Goal: Task Accomplishment & Management: Use online tool/utility

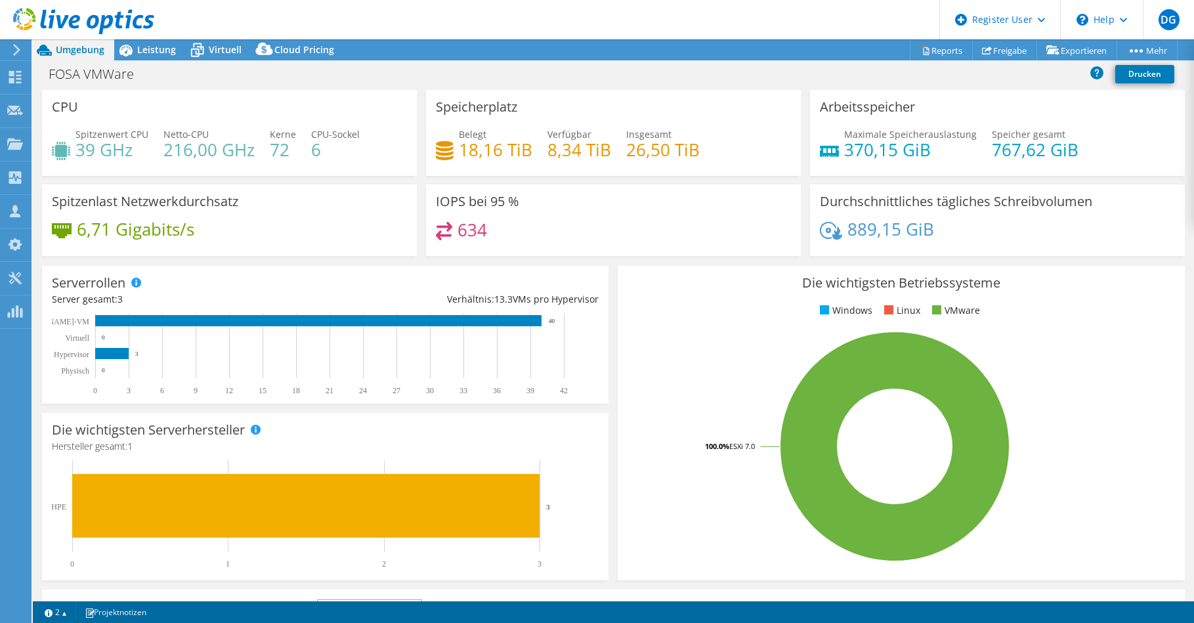
select select "USD"
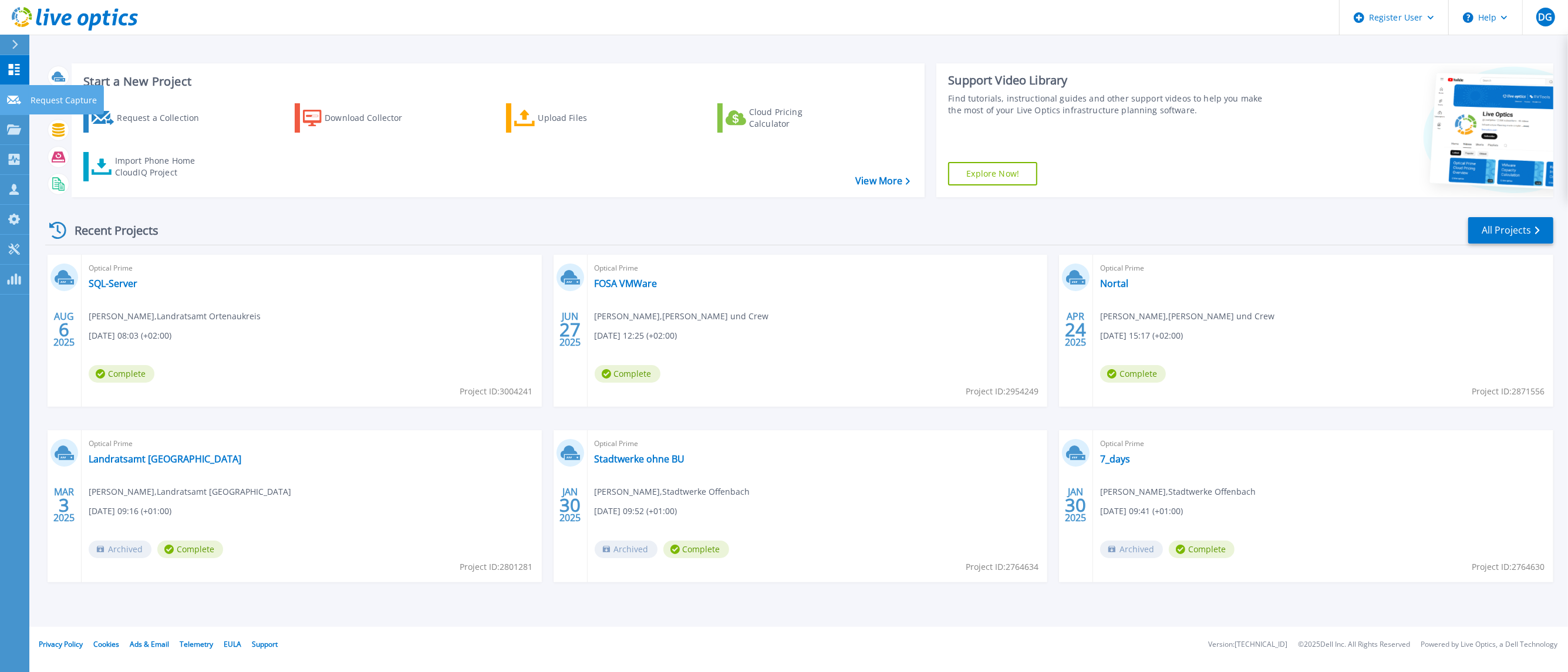
click at [16, 100] on icon at bounding box center [14, 100] width 14 height 9
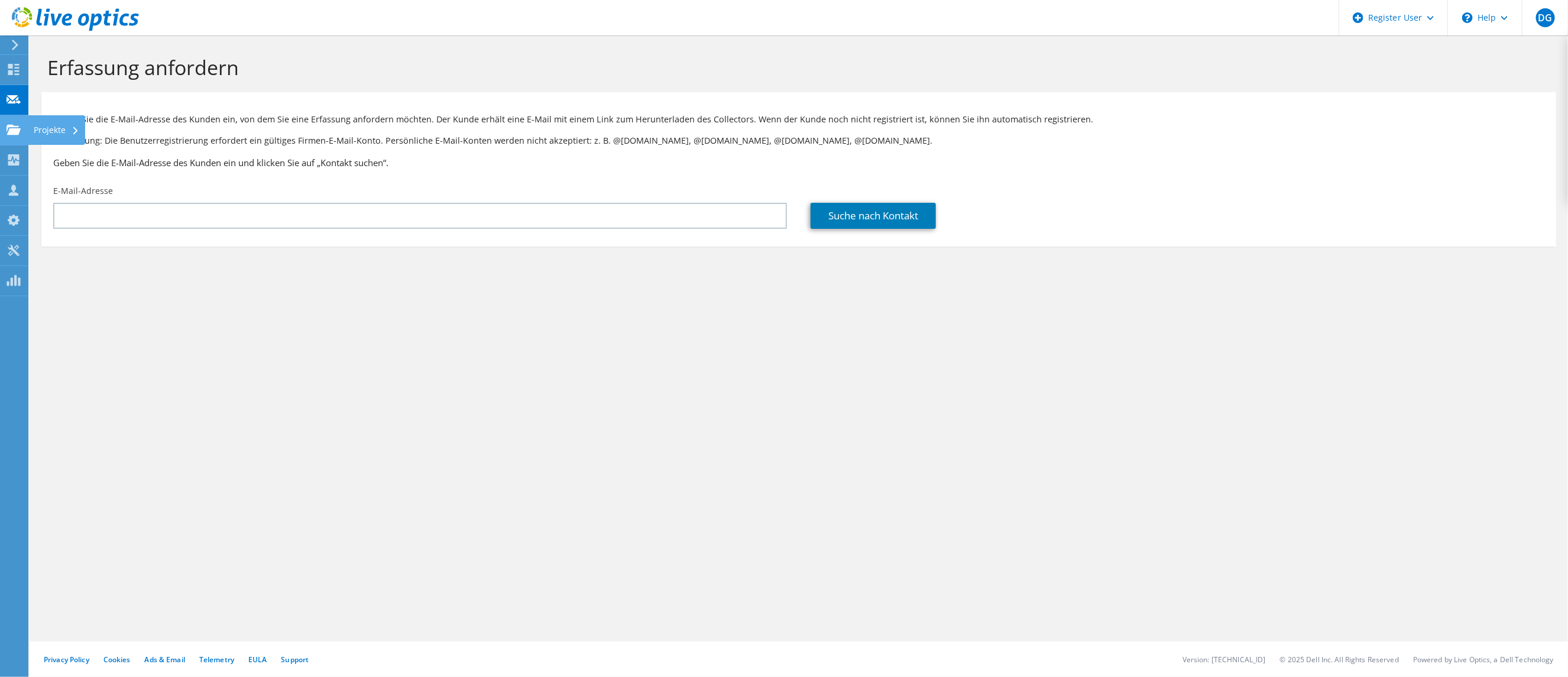
click at [15, 131] on use at bounding box center [14, 129] width 14 height 10
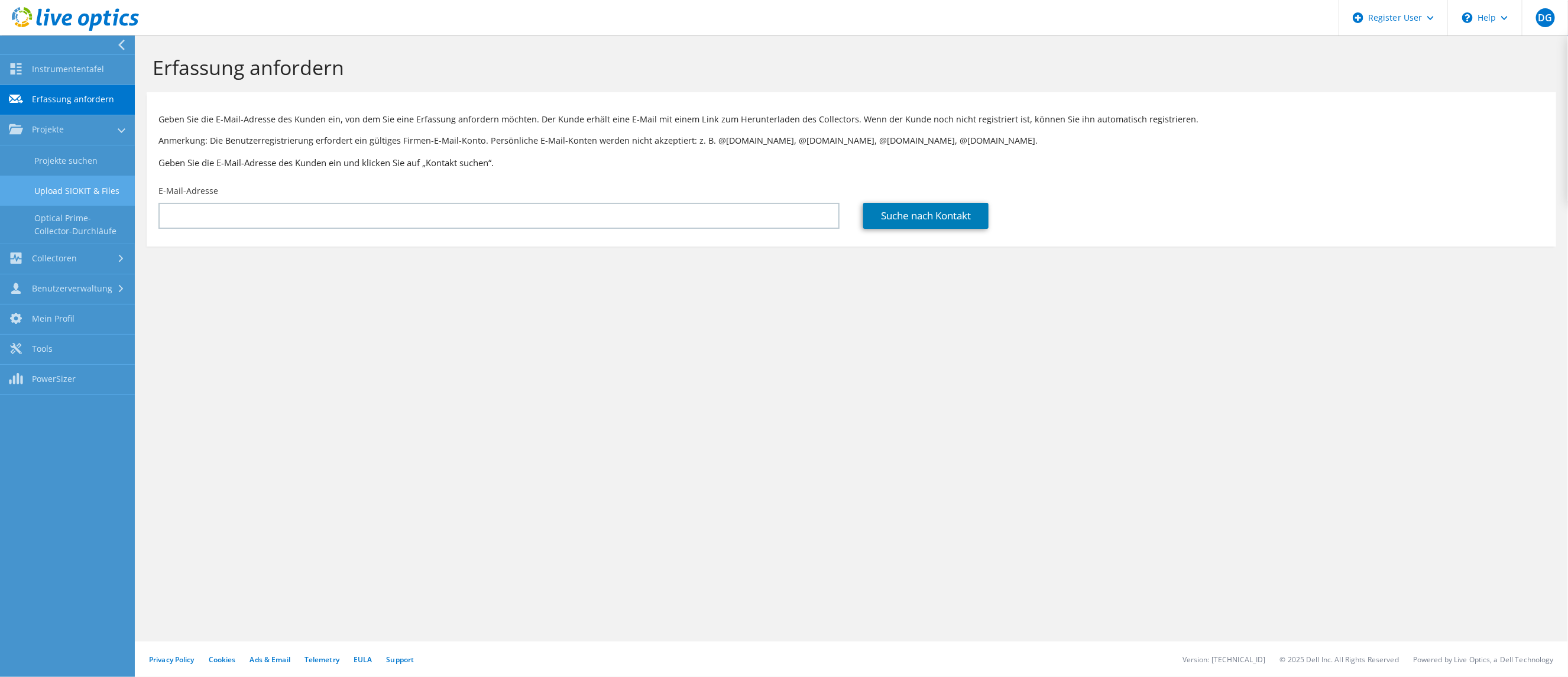
click at [60, 190] on link "Upload SIOKIT & Files" at bounding box center [68, 190] width 135 height 30
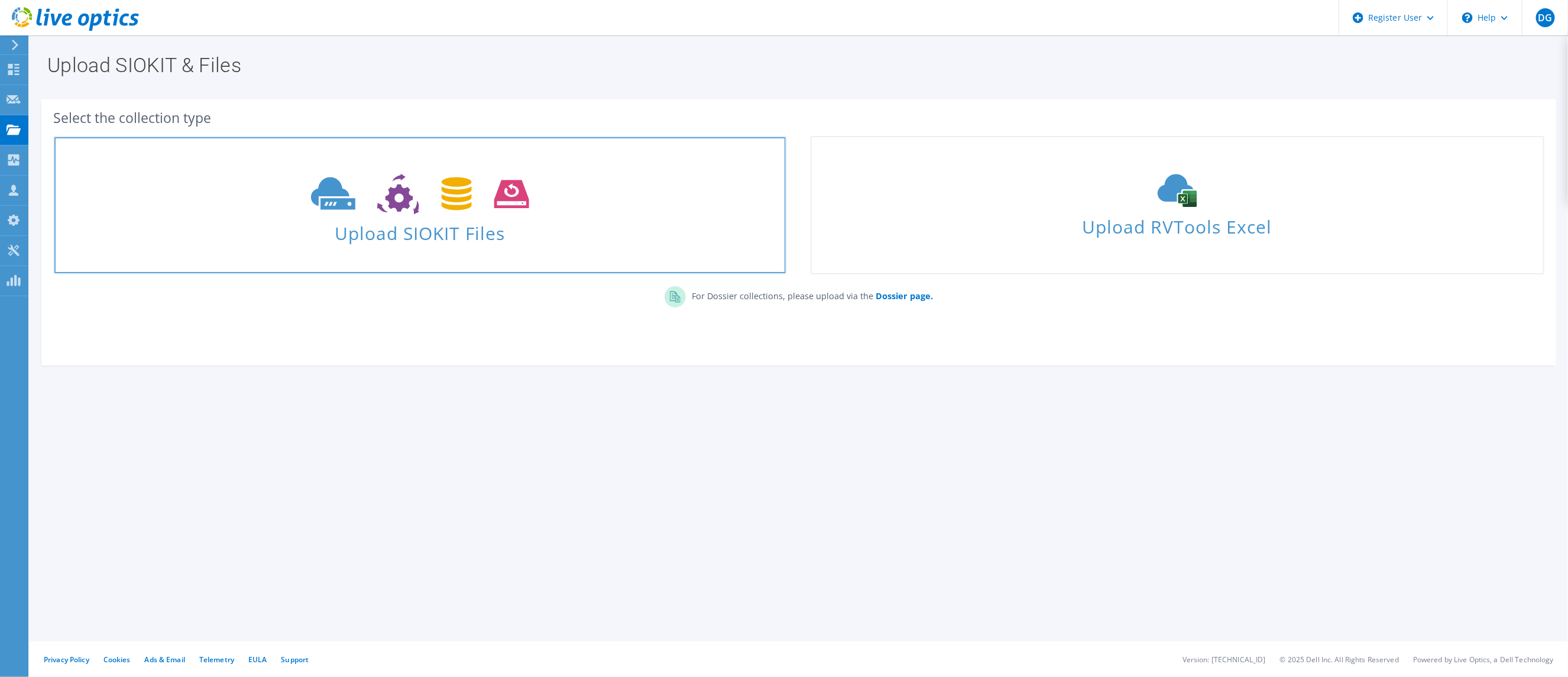
click at [534, 213] on span at bounding box center [420, 192] width 731 height 50
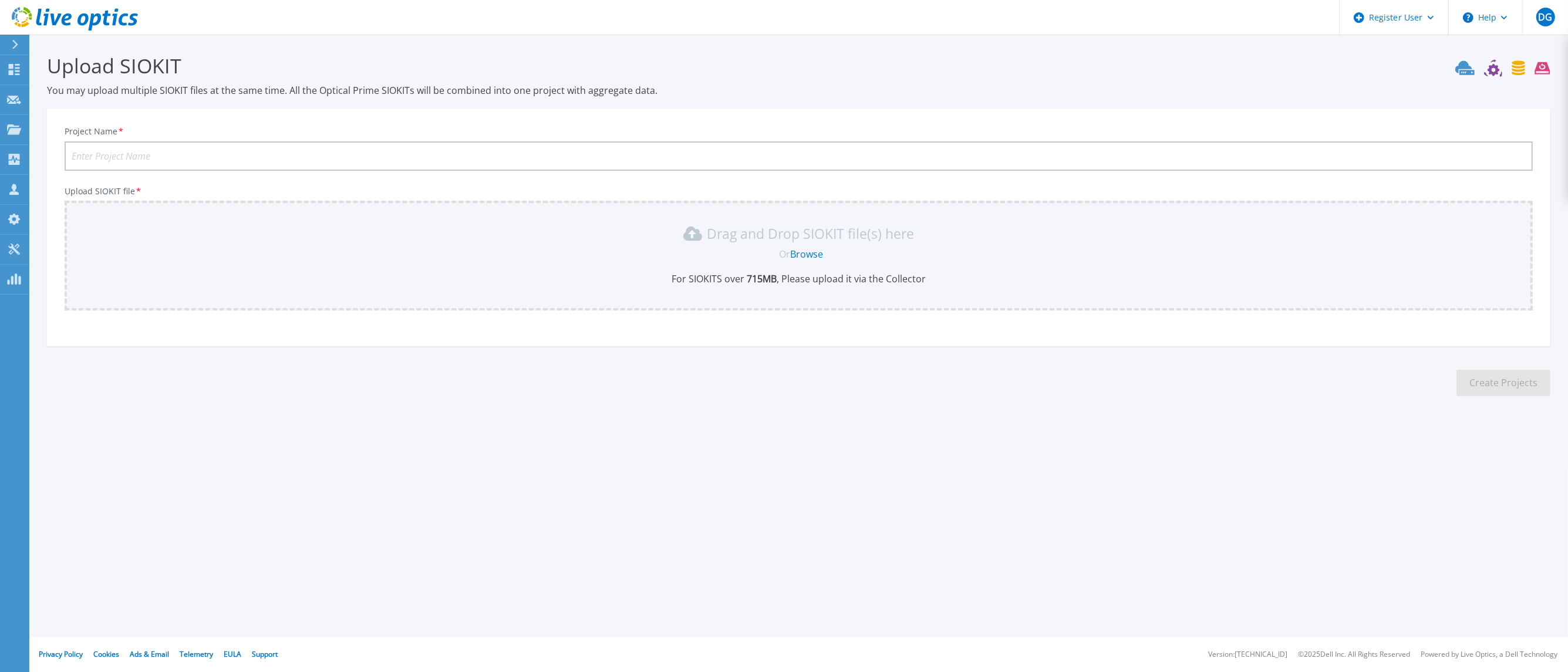
click at [575, 258] on div "Or Browse" at bounding box center [800, 254] width 1449 height 13
click at [808, 256] on link "Browse" at bounding box center [806, 254] width 33 height 13
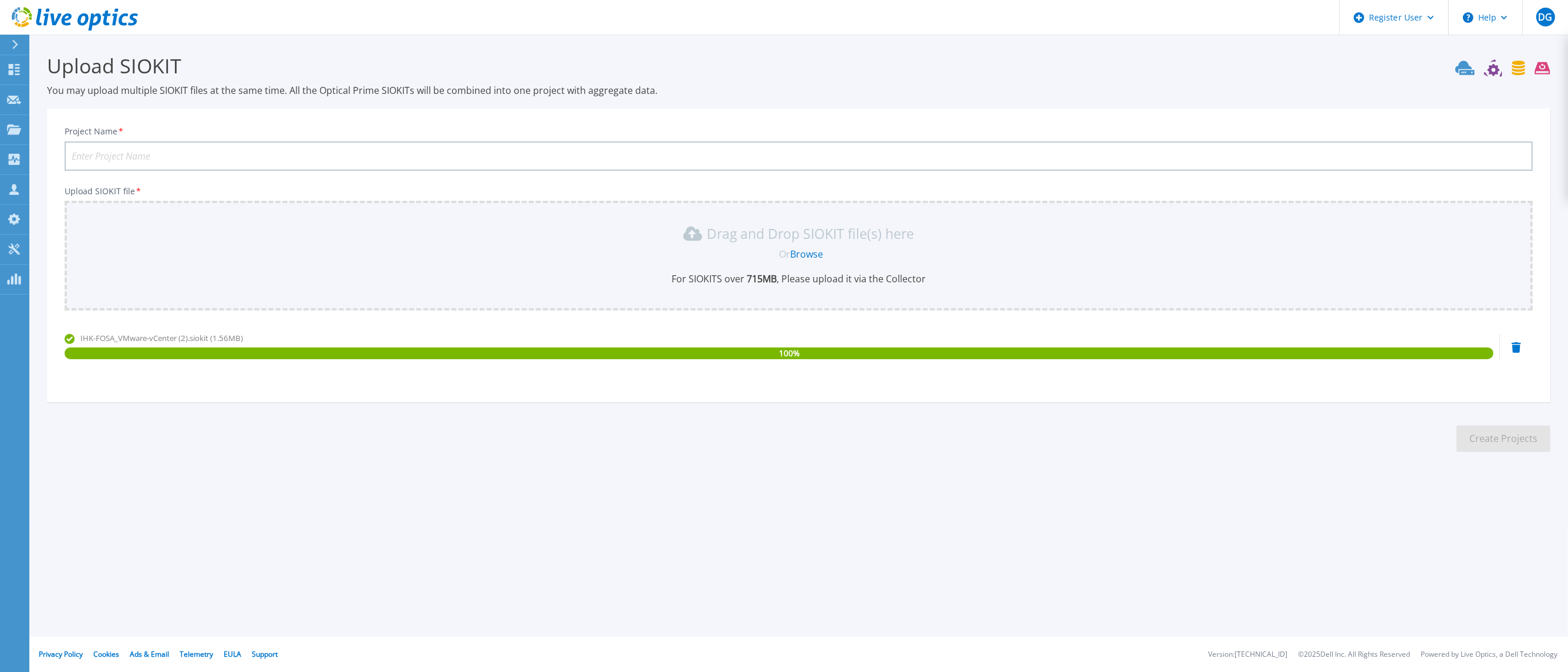
click at [194, 147] on input "Project Name *" at bounding box center [798, 155] width 1468 height 29
drag, startPoint x: 89, startPoint y: 156, endPoint x: 31, endPoint y: 151, distance: 58.2
click at [31, 151] on section "Upload SIOKIT You may upload multiple SIOKIT files at the same time. All the Op…" at bounding box center [798, 256] width 1538 height 443
type input "IHK Fo 2"
click at [1530, 449] on section "Upload SIOKIT You may upload multiple SIOKIT files at the same time. All the Op…" at bounding box center [798, 256] width 1538 height 443
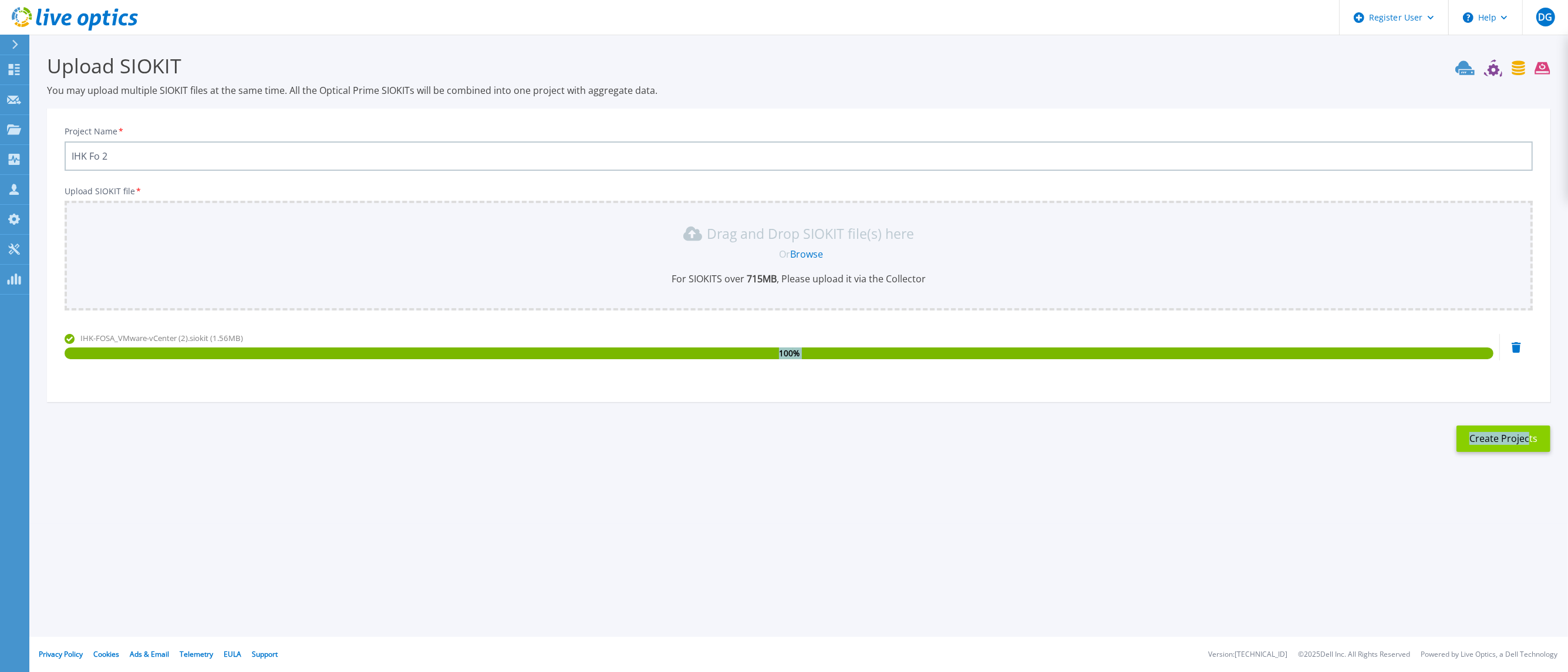
drag, startPoint x: 1530, startPoint y: 449, endPoint x: 1510, endPoint y: 436, distance: 23.9
click at [1510, 436] on button "Create Projects" at bounding box center [1503, 439] width 94 height 27
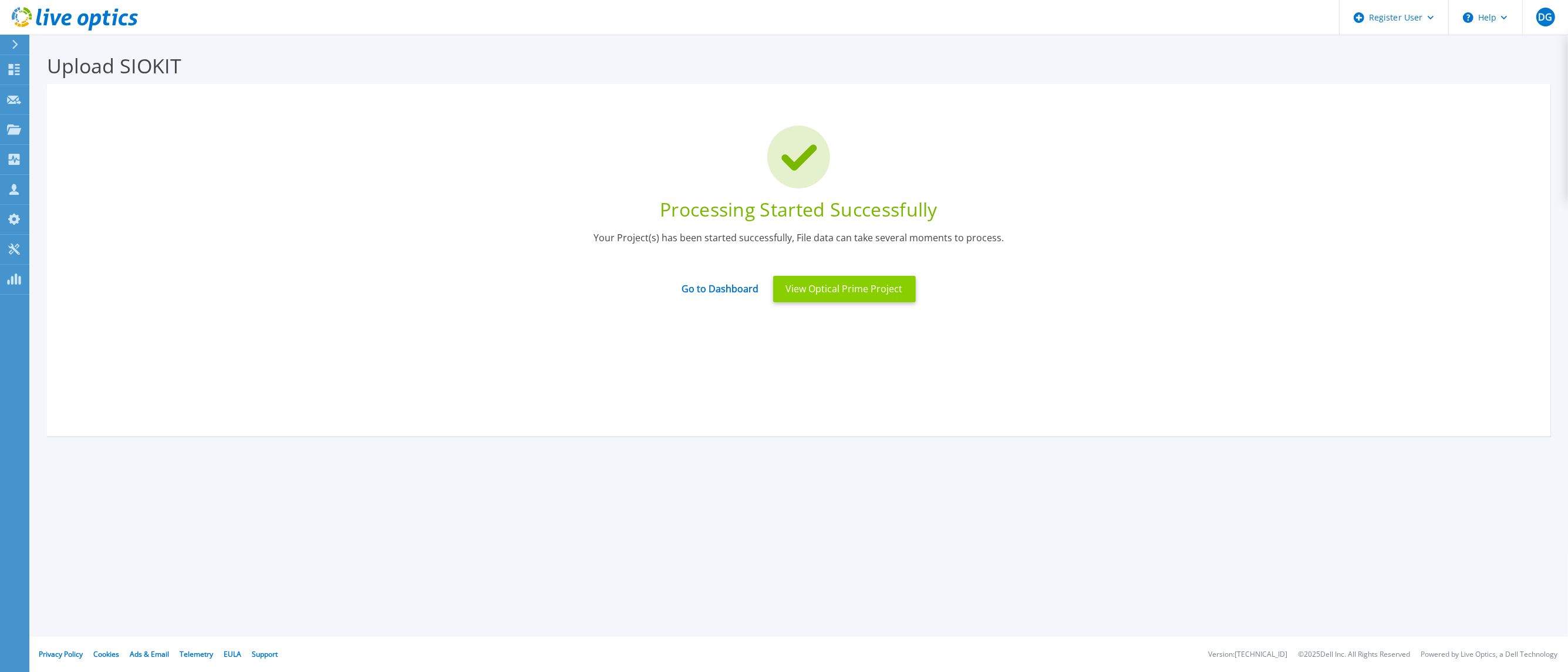
click at [840, 291] on button "View Optical Prime Project" at bounding box center [845, 290] width 143 height 27
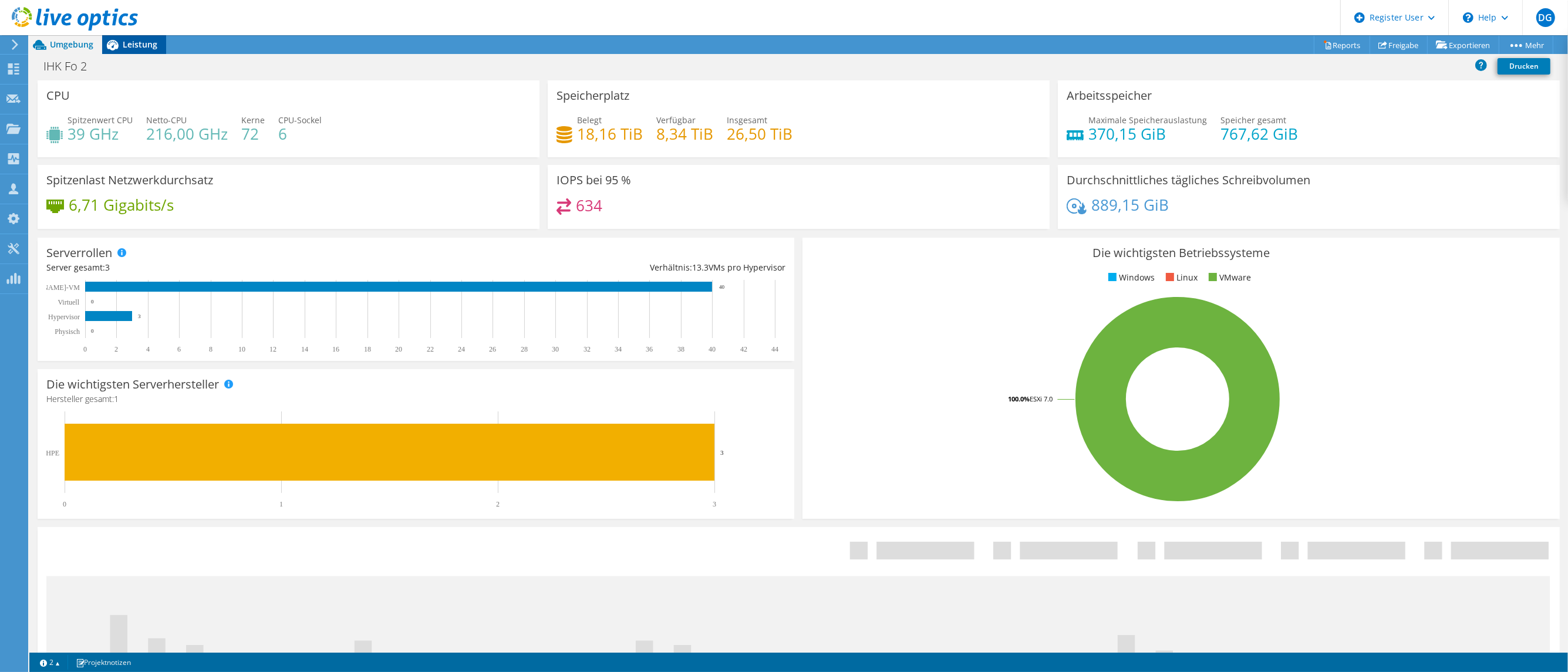
click at [127, 41] on span "Leistung" at bounding box center [139, 44] width 35 height 11
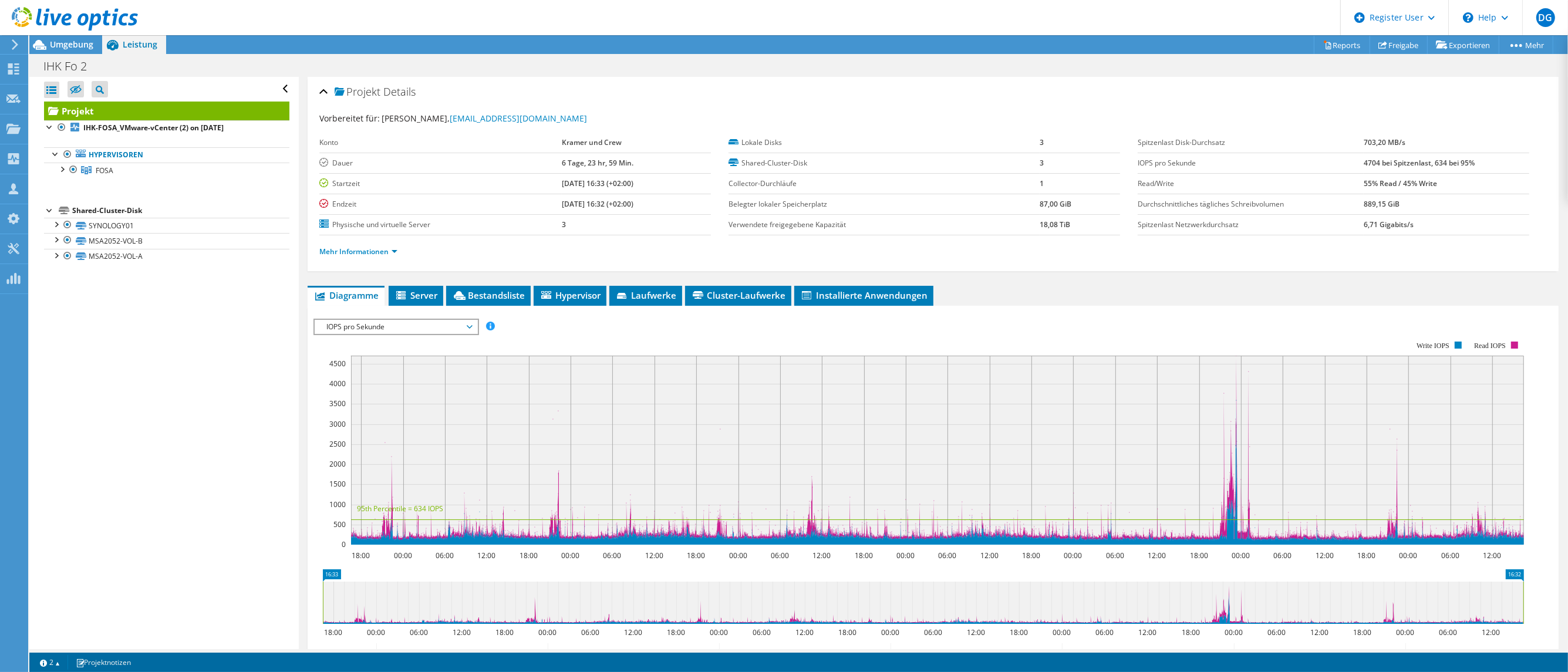
click at [357, 323] on span "IOPS pro Sekunde" at bounding box center [396, 327] width 151 height 14
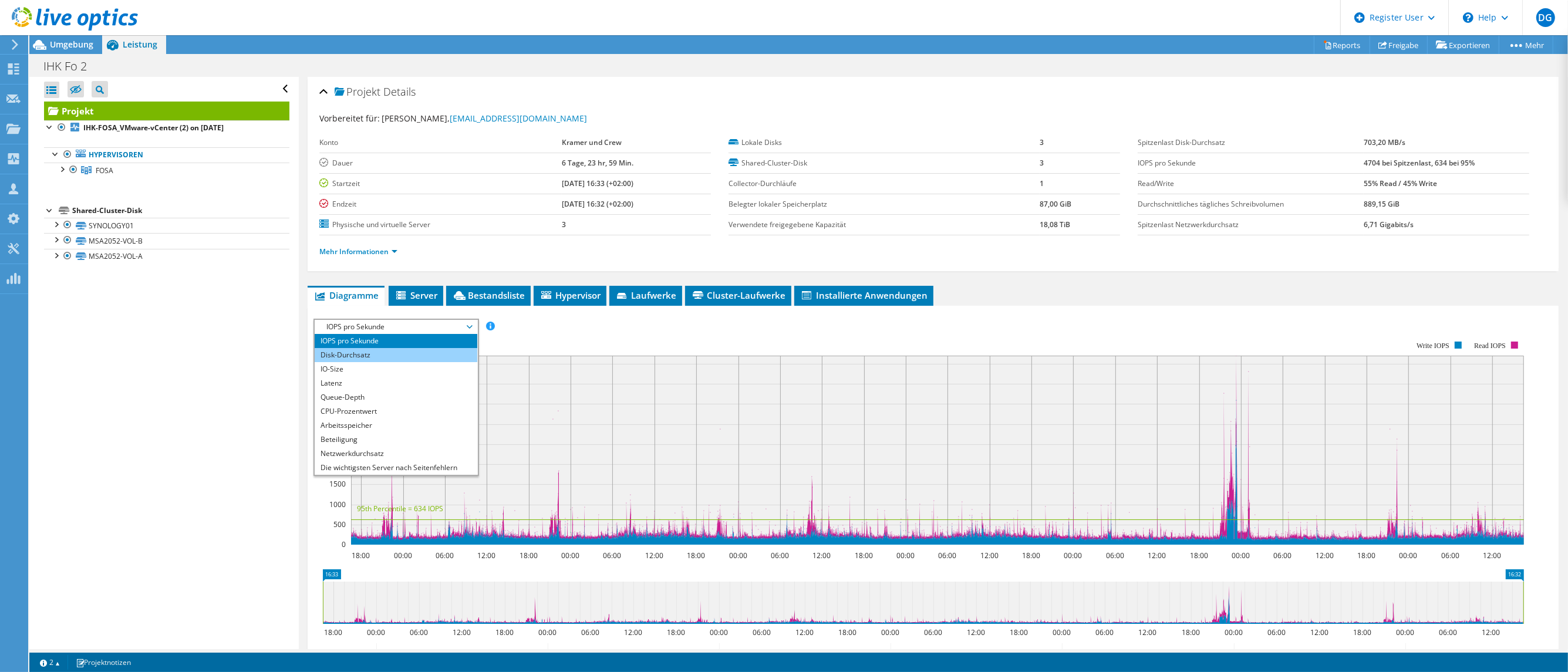
click at [338, 351] on li "Disk-Durchsatz" at bounding box center [396, 355] width 163 height 14
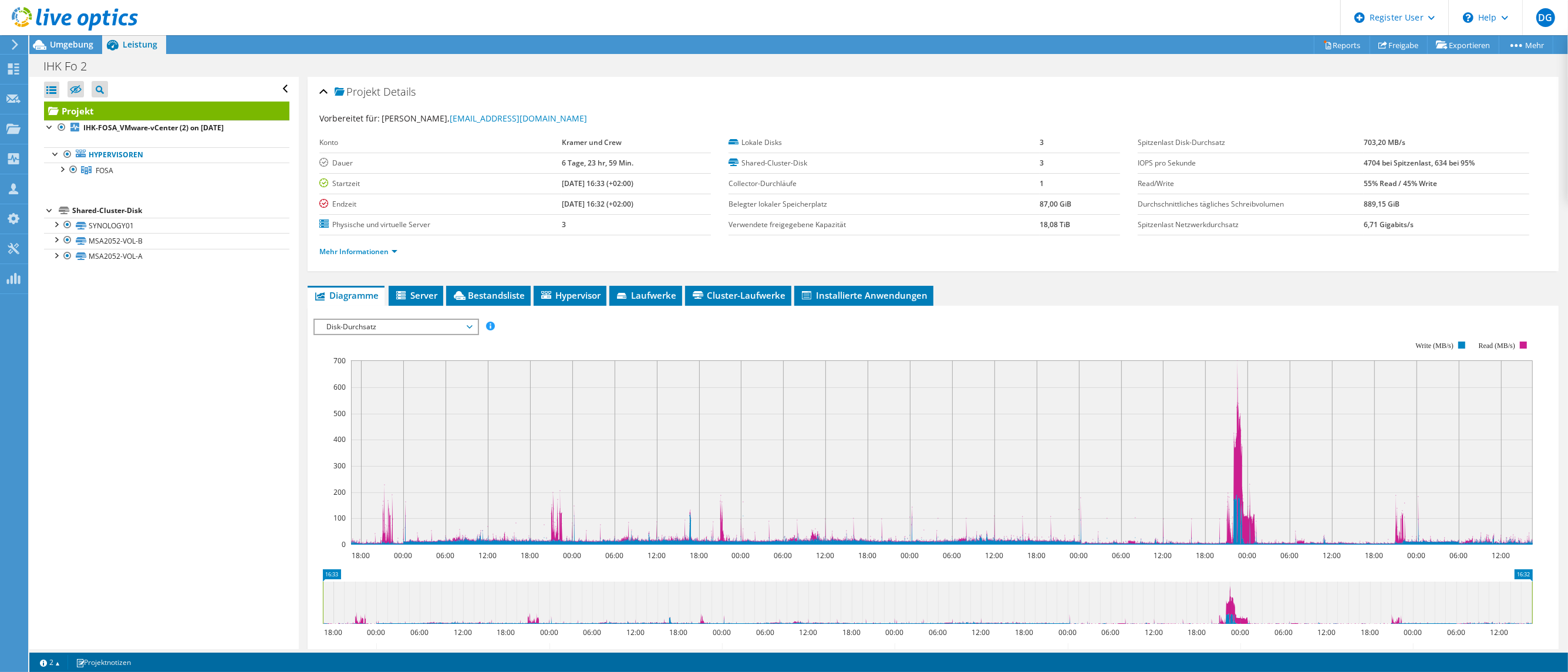
click at [366, 324] on span "Disk-Durchsatz" at bounding box center [396, 327] width 151 height 14
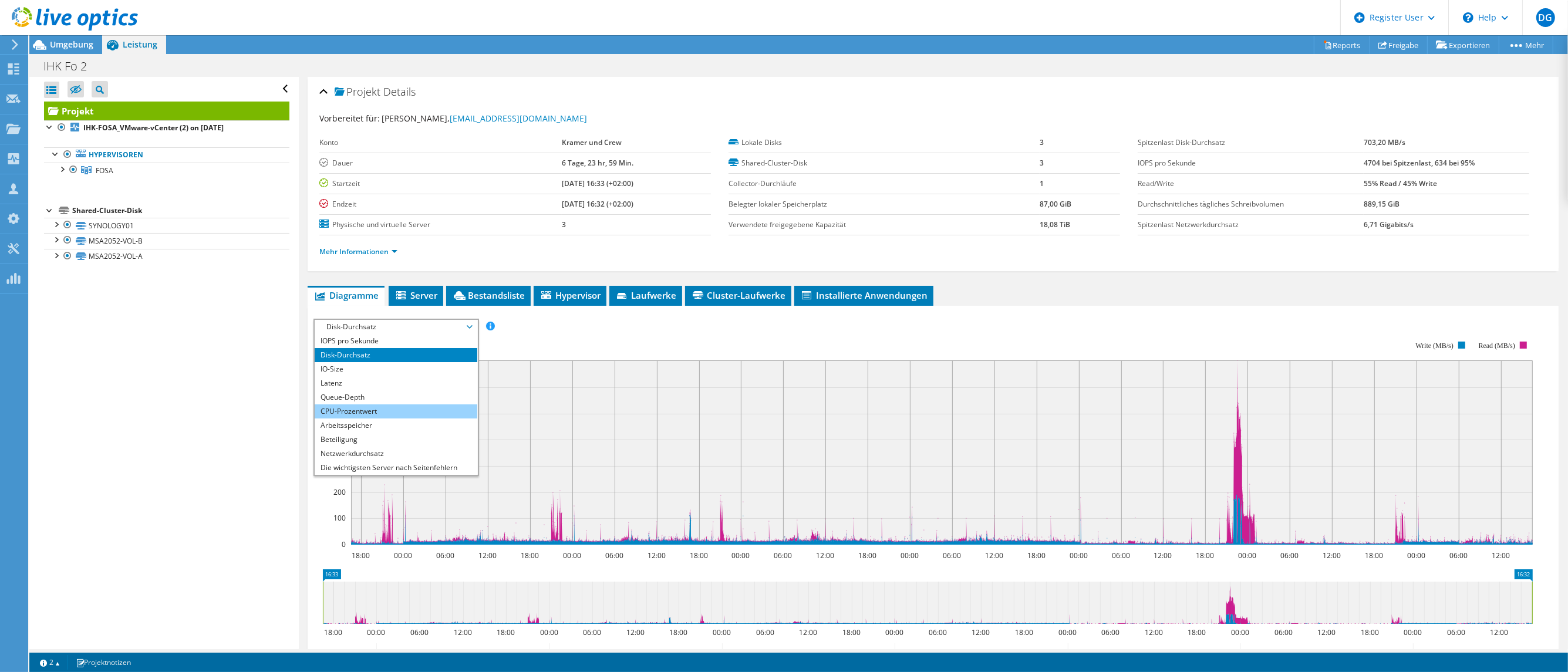
click at [357, 411] on li "CPU-Prozentwert" at bounding box center [396, 411] width 163 height 14
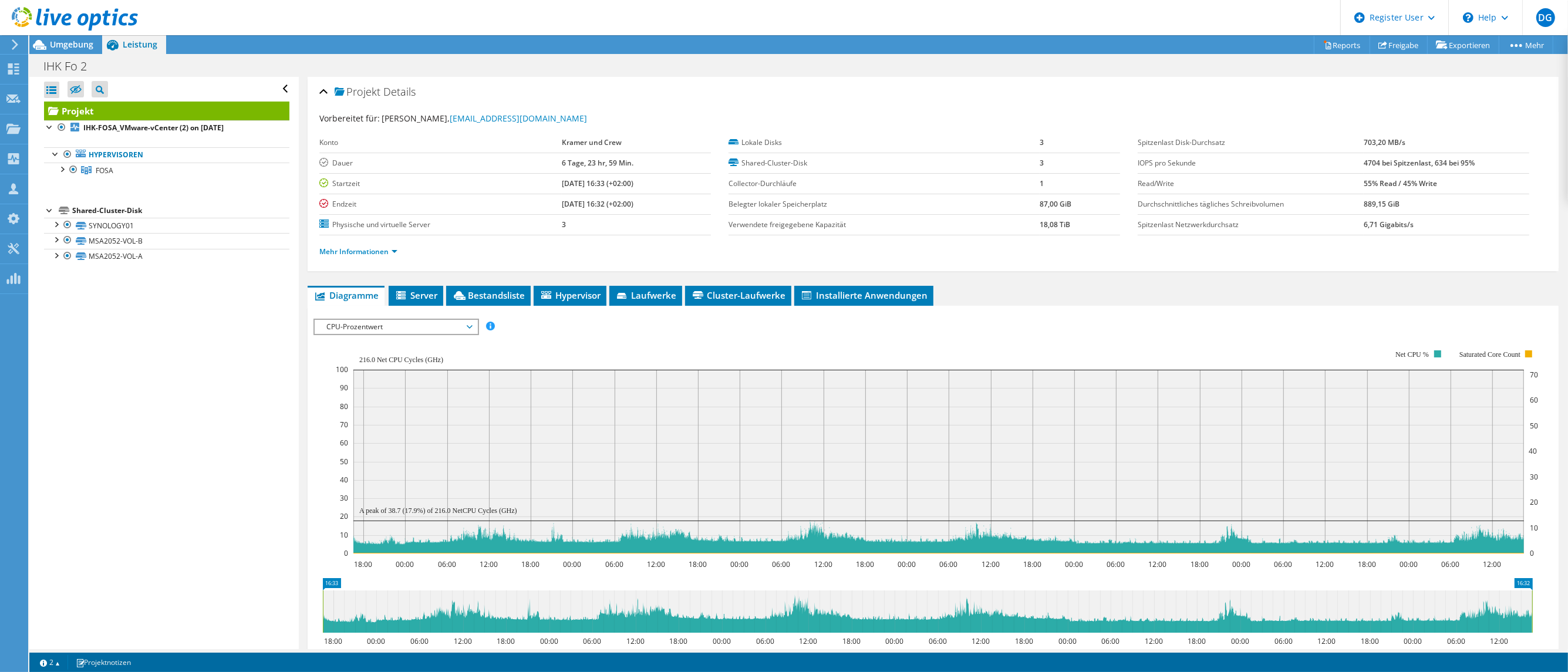
click at [344, 327] on span "CPU-Prozentwert" at bounding box center [396, 327] width 151 height 14
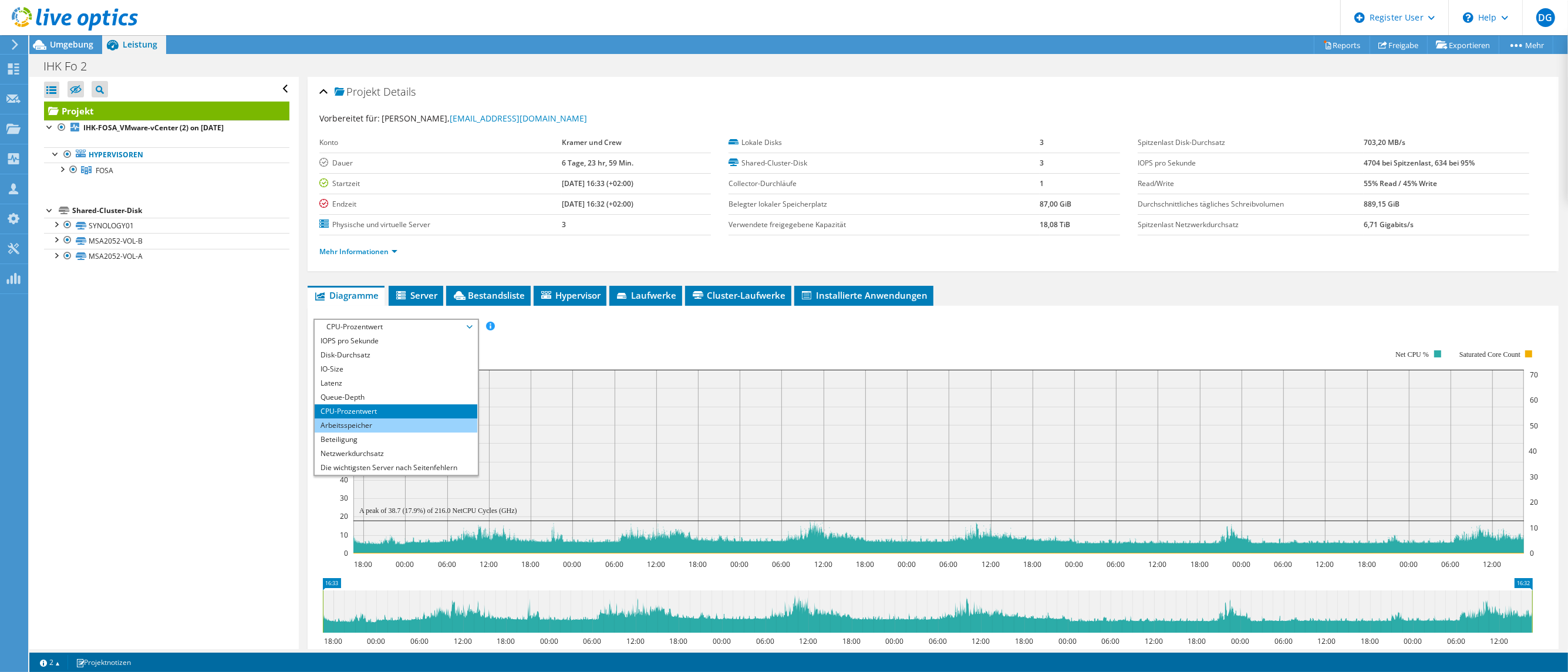
click at [352, 426] on li "Arbeitsspeicher" at bounding box center [396, 425] width 163 height 14
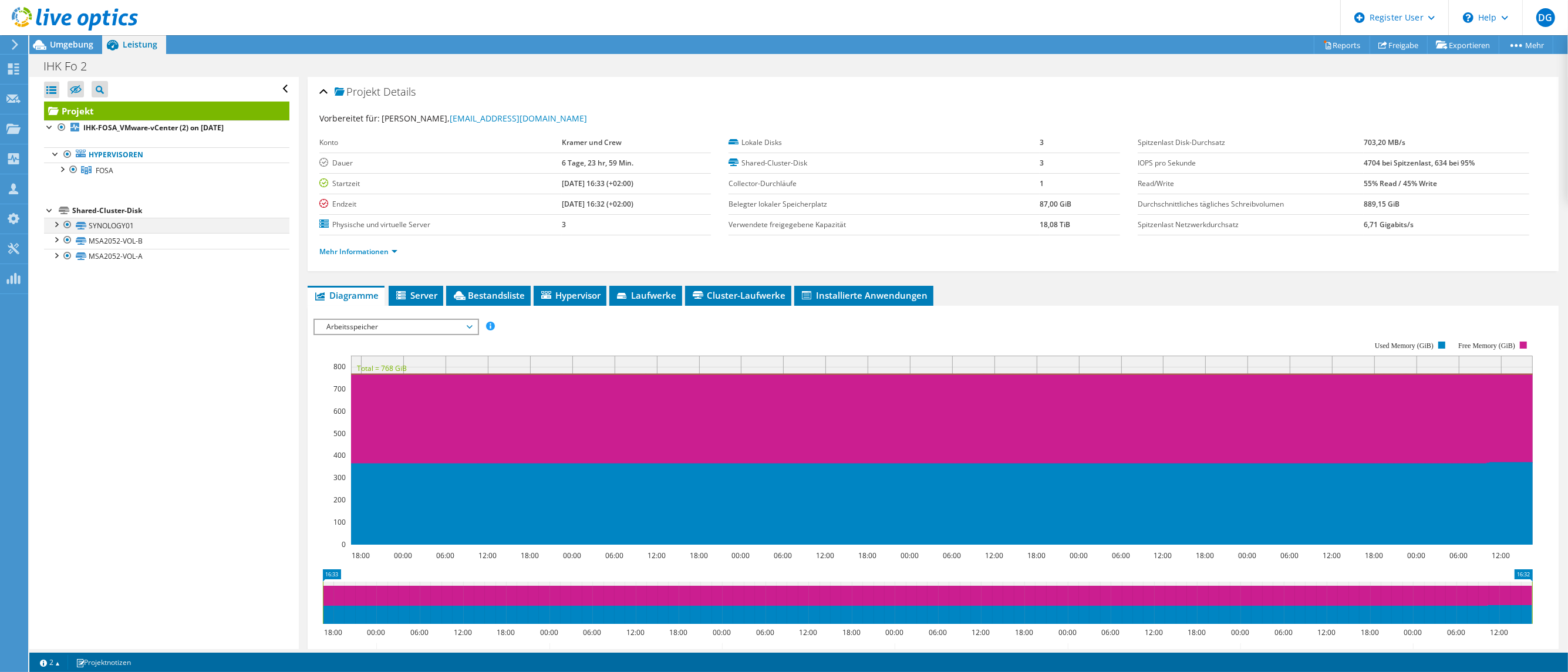
click at [55, 222] on div at bounding box center [55, 223] width 12 height 12
click at [54, 288] on div at bounding box center [55, 285] width 12 height 12
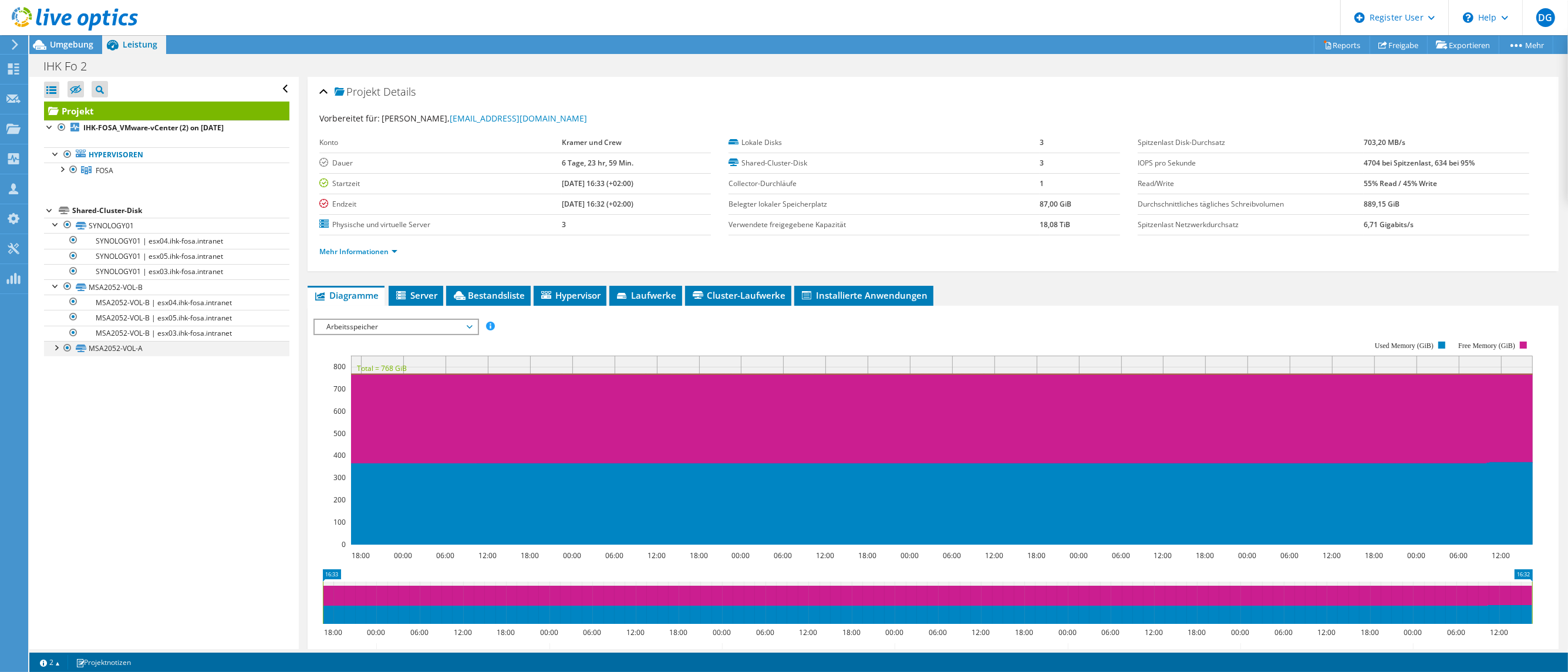
click at [55, 347] on div at bounding box center [55, 346] width 12 height 12
click at [57, 171] on div at bounding box center [61, 168] width 12 height 12
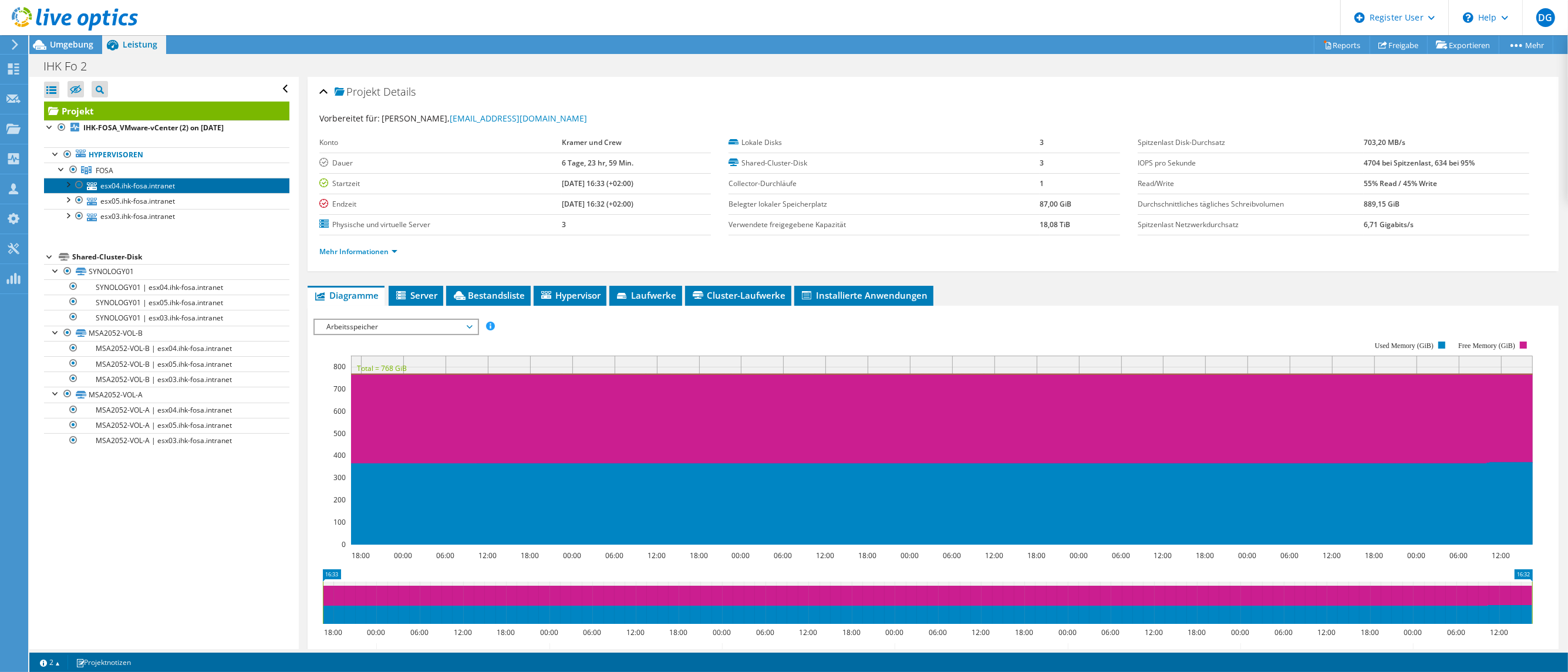
click at [98, 185] on link "esx04.ihk-fosa.intranet" at bounding box center [166, 185] width 245 height 15
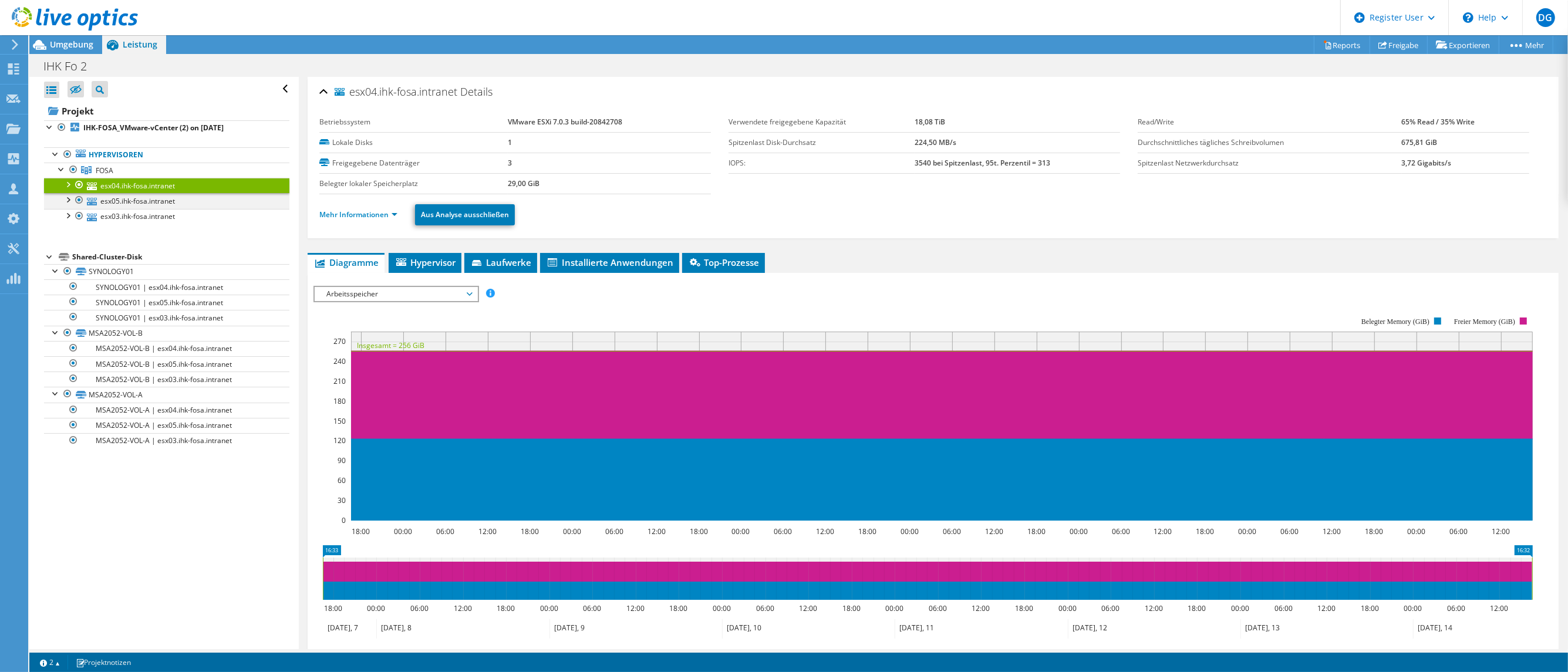
click at [80, 197] on div at bounding box center [79, 200] width 12 height 14
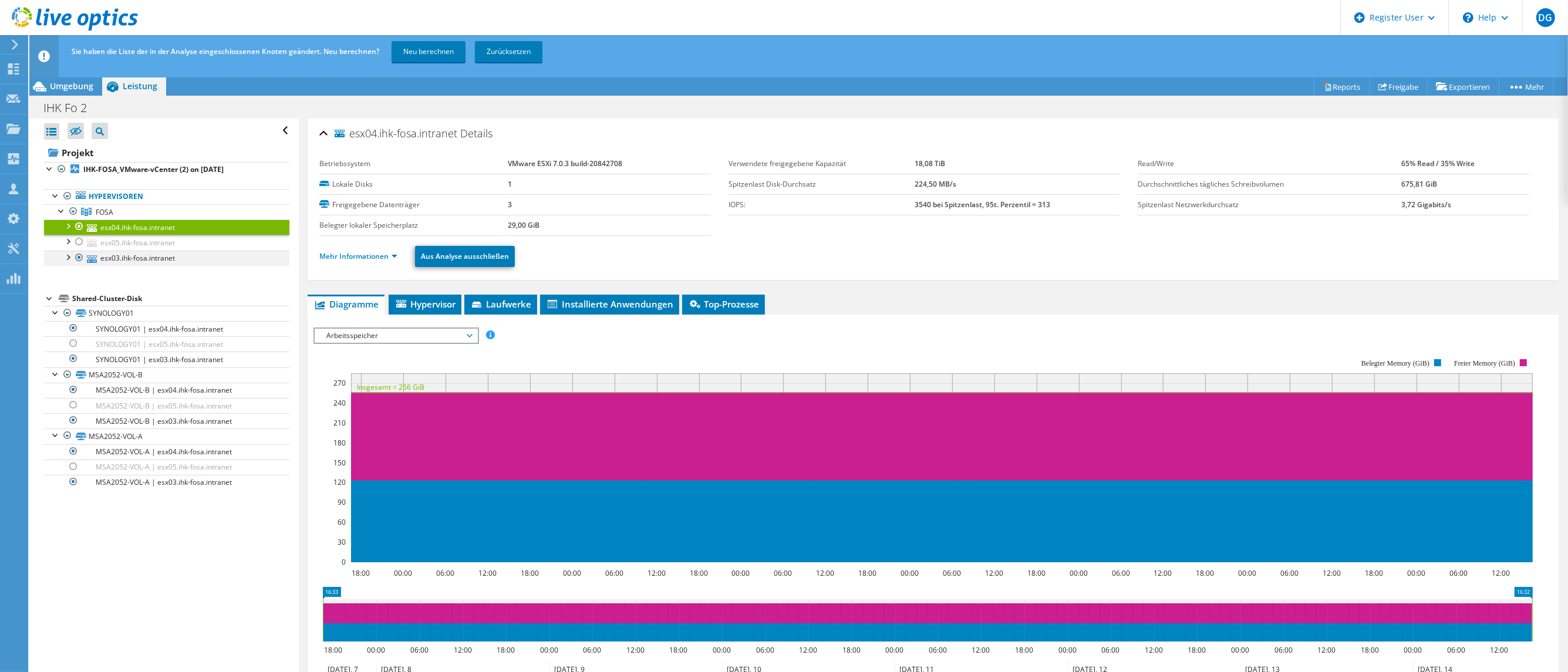
click at [78, 258] on div at bounding box center [79, 257] width 12 height 14
click at [430, 50] on link "Neu berechnen" at bounding box center [428, 52] width 74 height 21
